Goal: Navigation & Orientation: Find specific page/section

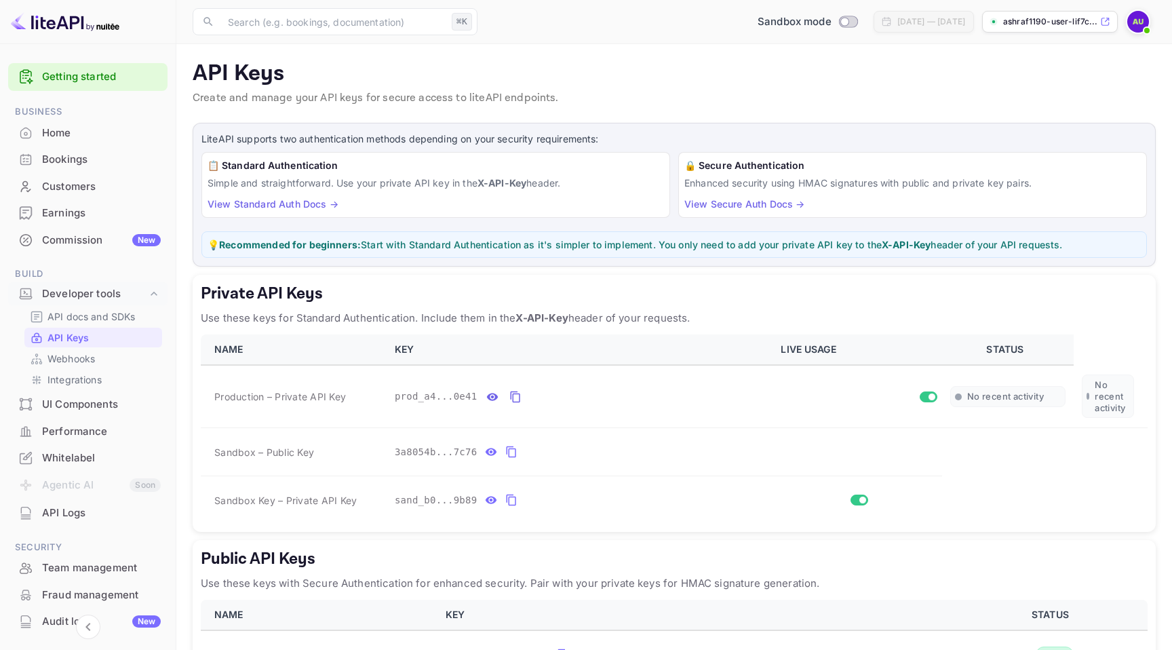
click at [1038, 20] on p "ashraf1190-user-lif7c...." at bounding box center [1050, 22] width 94 height 12
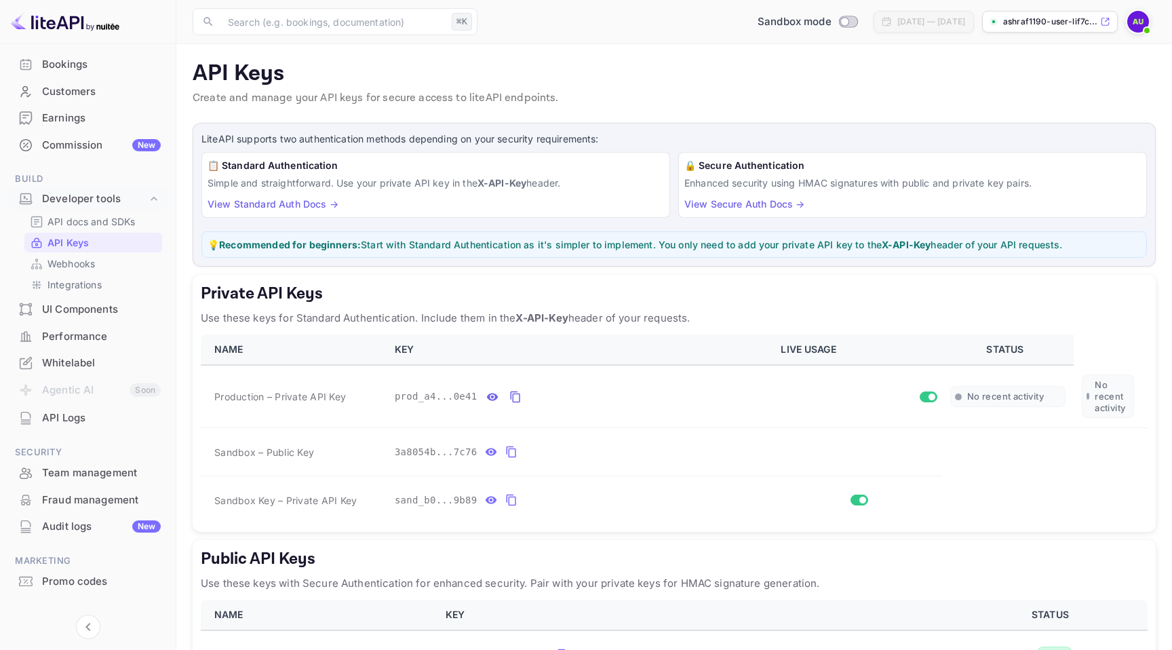
scroll to position [115, 0]
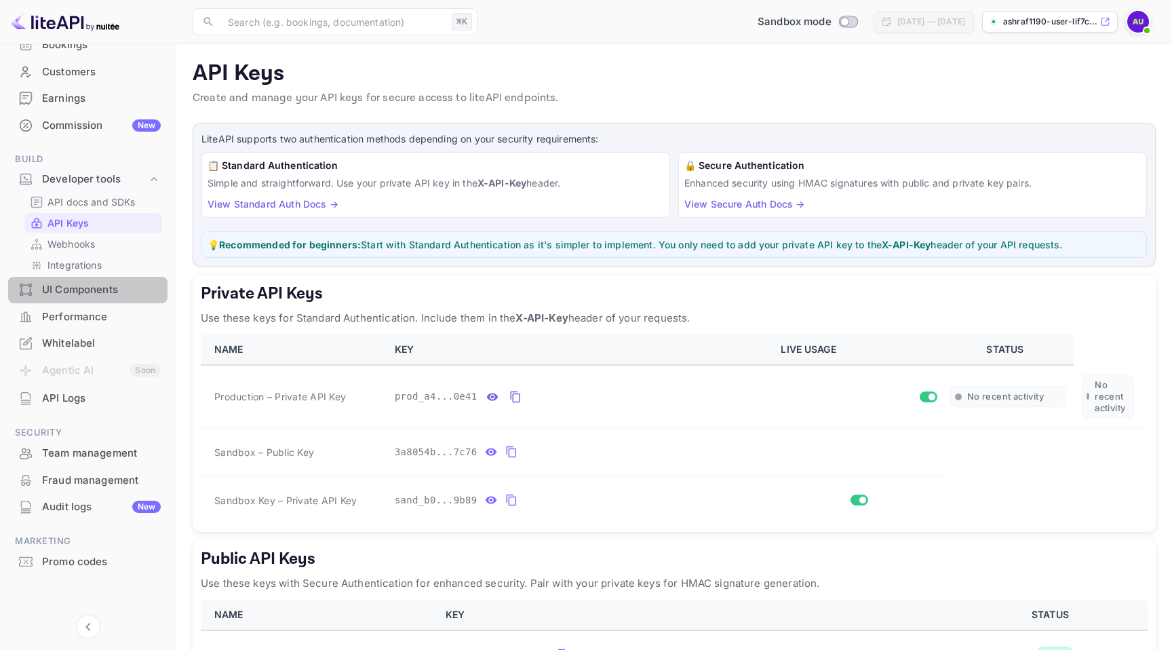
click at [97, 288] on div "UI Components" at bounding box center [101, 290] width 119 height 16
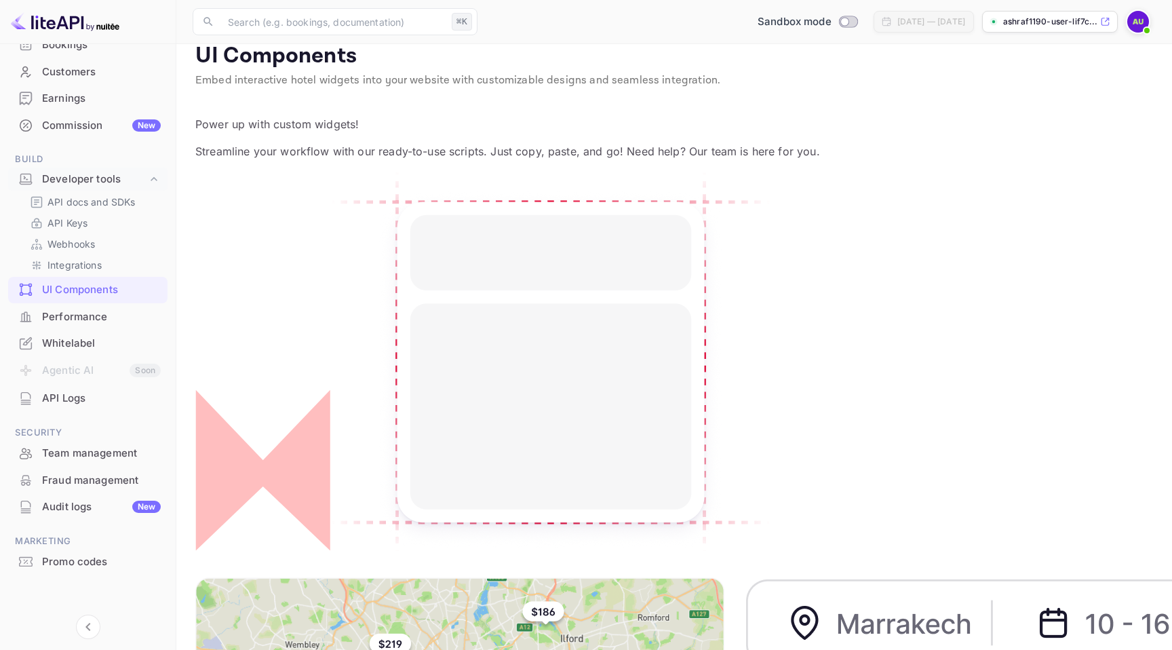
scroll to position [20, 0]
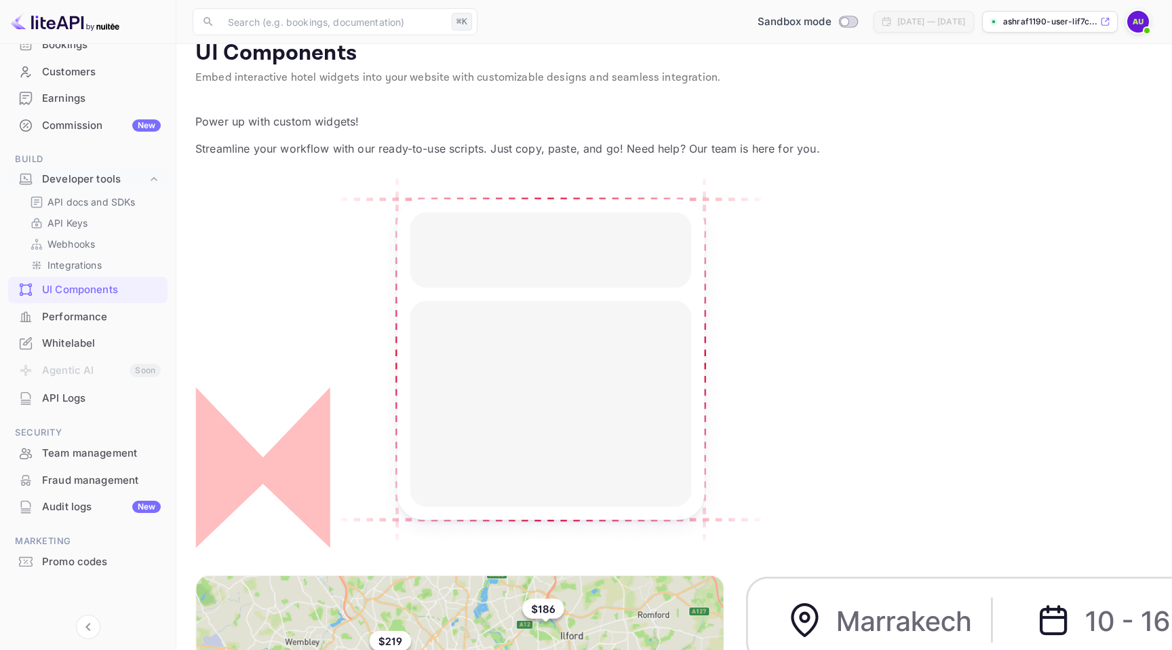
click at [71, 564] on div "Promo codes" at bounding box center [101, 562] width 119 height 16
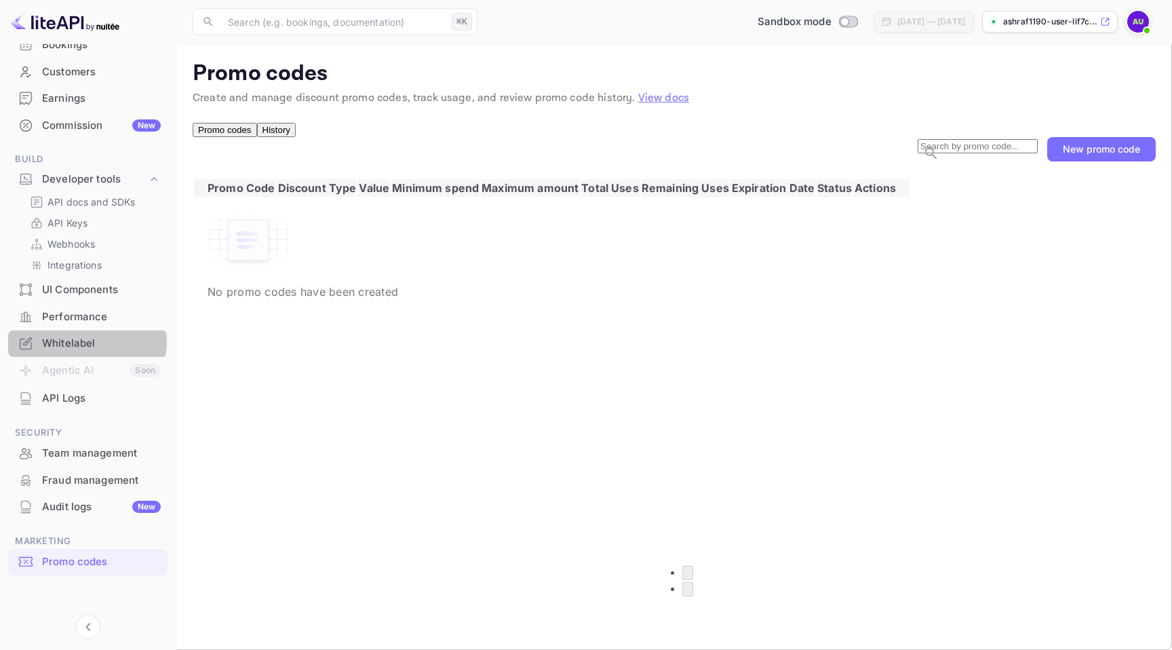
click at [79, 341] on div "Whitelabel" at bounding box center [101, 344] width 119 height 16
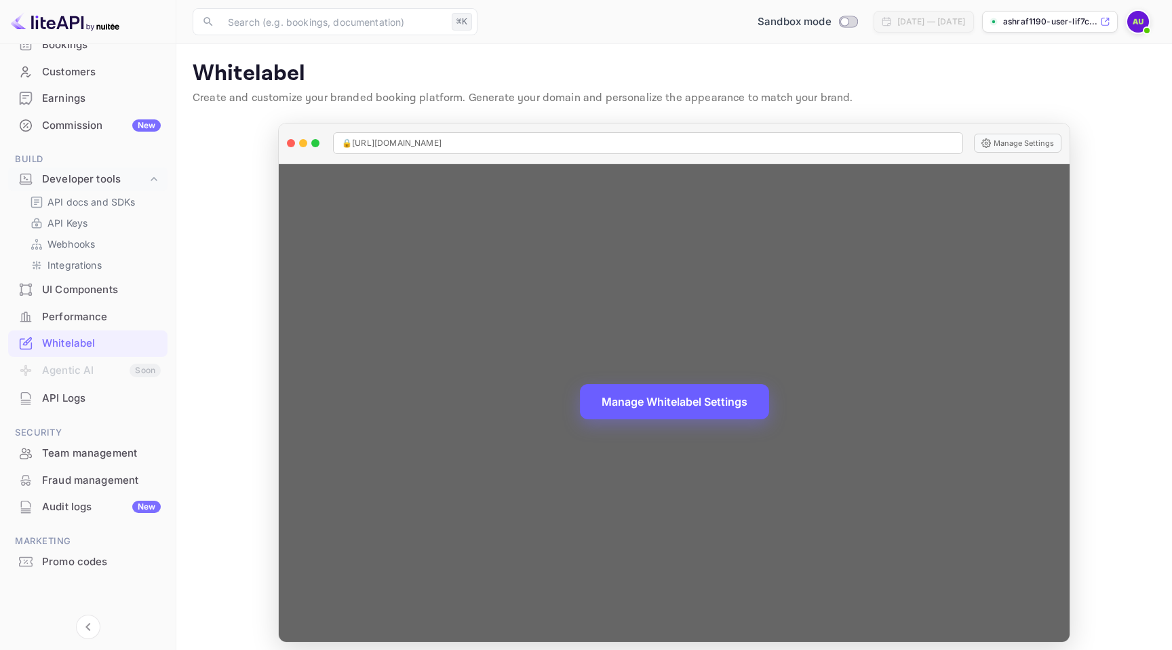
click at [676, 399] on button "Manage Whitelabel Settings" at bounding box center [674, 401] width 189 height 35
